Goal: Task Accomplishment & Management: Manage account settings

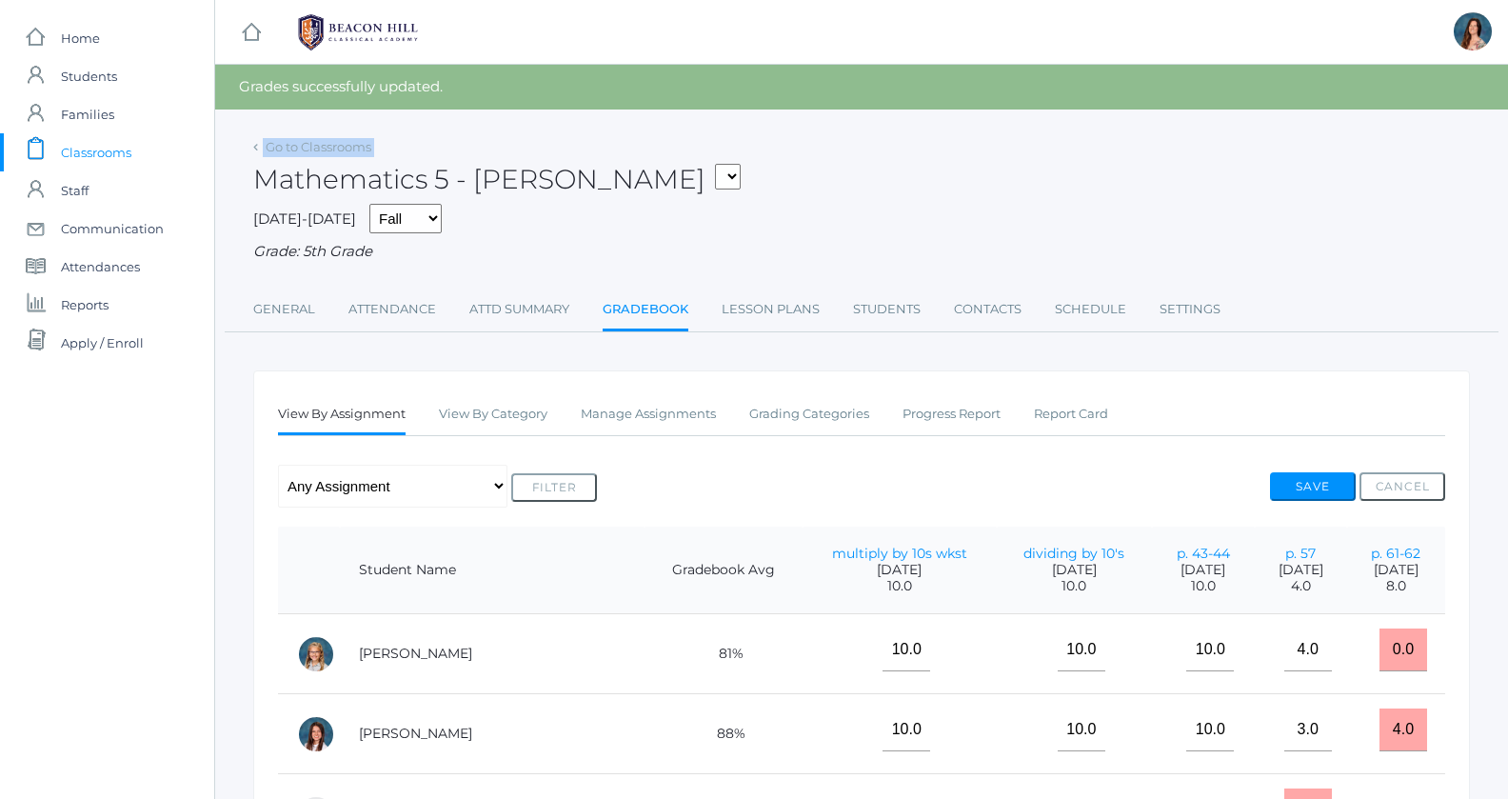
select select "1967"
click option "05LA - Language Arts 5 [PERSON_NAME]" at bounding box center [0, 0] width 0 height 0
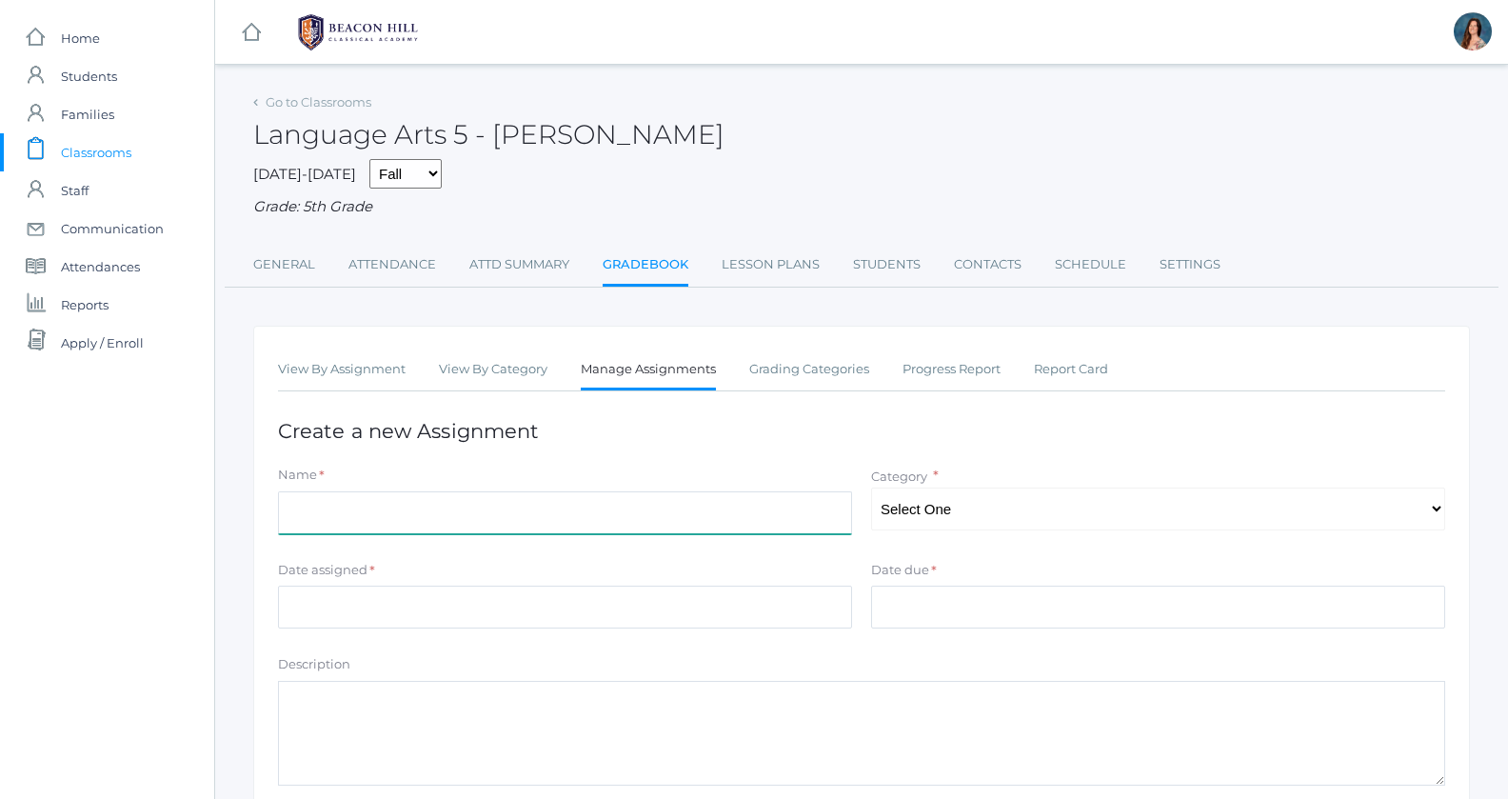
click at [371, 507] on input "Name" at bounding box center [565, 512] width 574 height 43
click at [317, 506] on input "list 2 test" at bounding box center [565, 512] width 574 height 43
type input "list 3 test"
select select "1028"
click option "Spelling" at bounding box center [0, 0] width 0 height 0
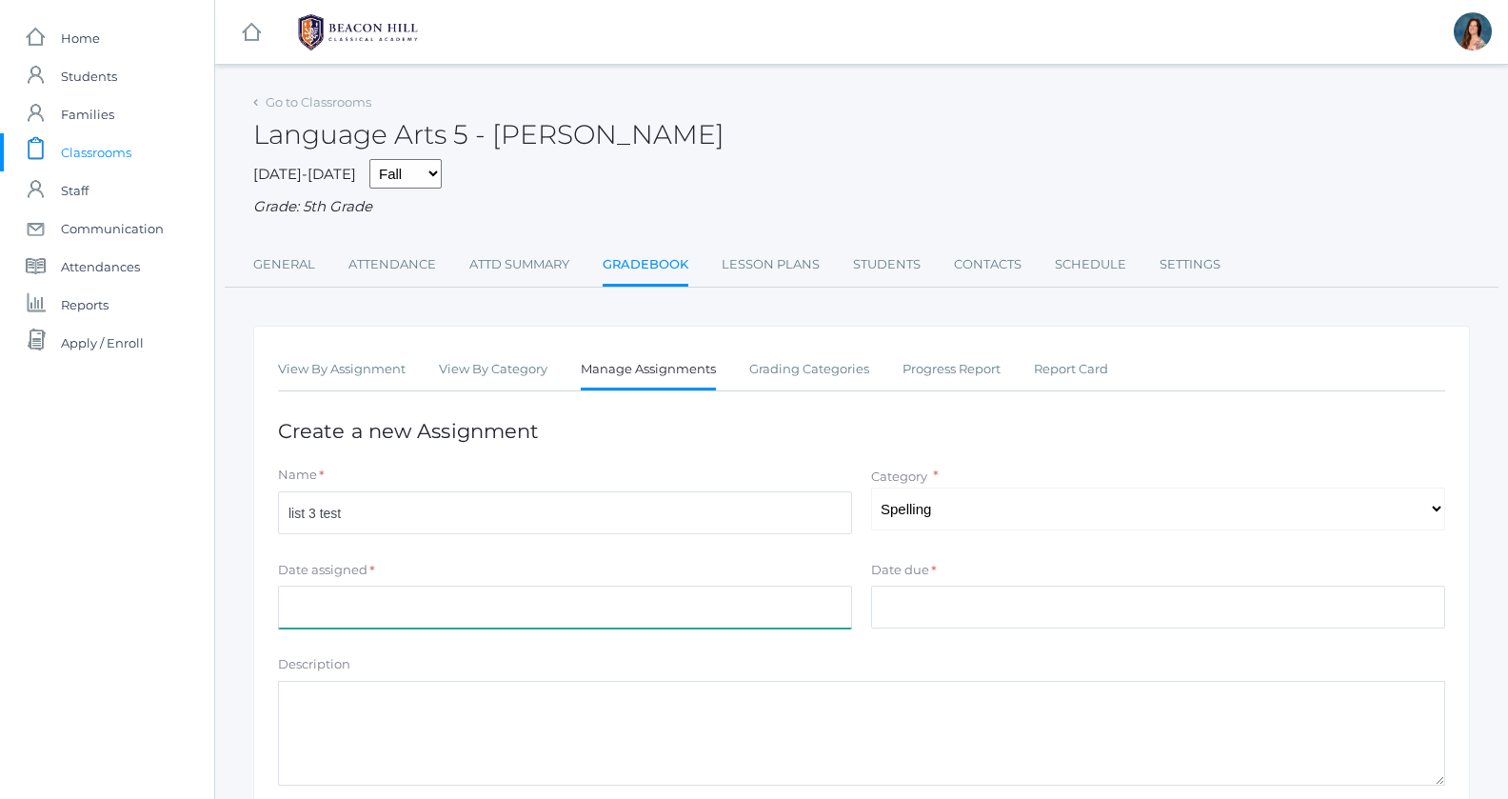
click at [360, 598] on input "Date assigned" at bounding box center [565, 607] width 574 height 43
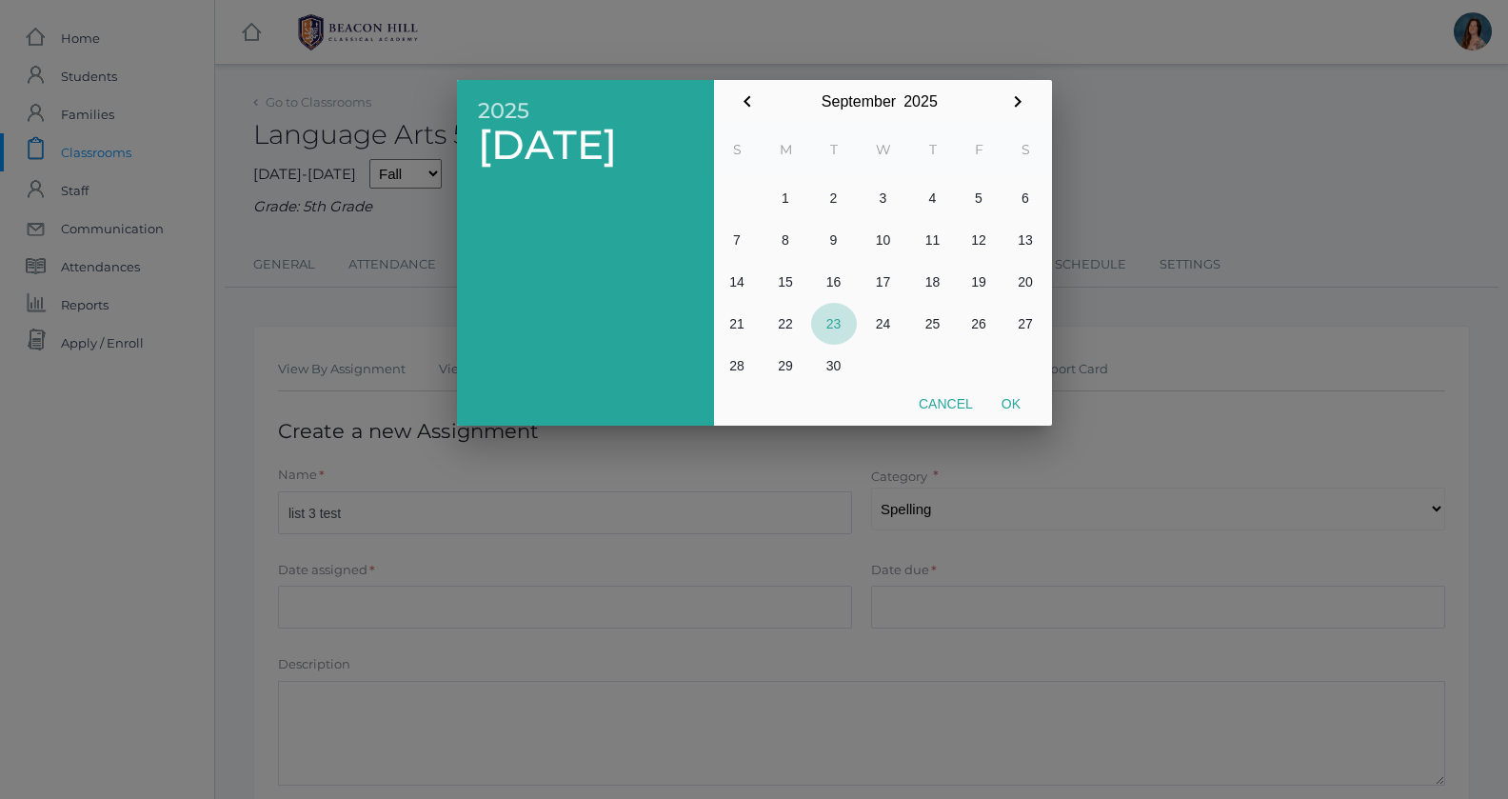
click at [833, 322] on button "23" at bounding box center [834, 324] width 46 height 42
click at [1025, 407] on button "Ok" at bounding box center [1011, 404] width 48 height 34
type input "[DATE]"
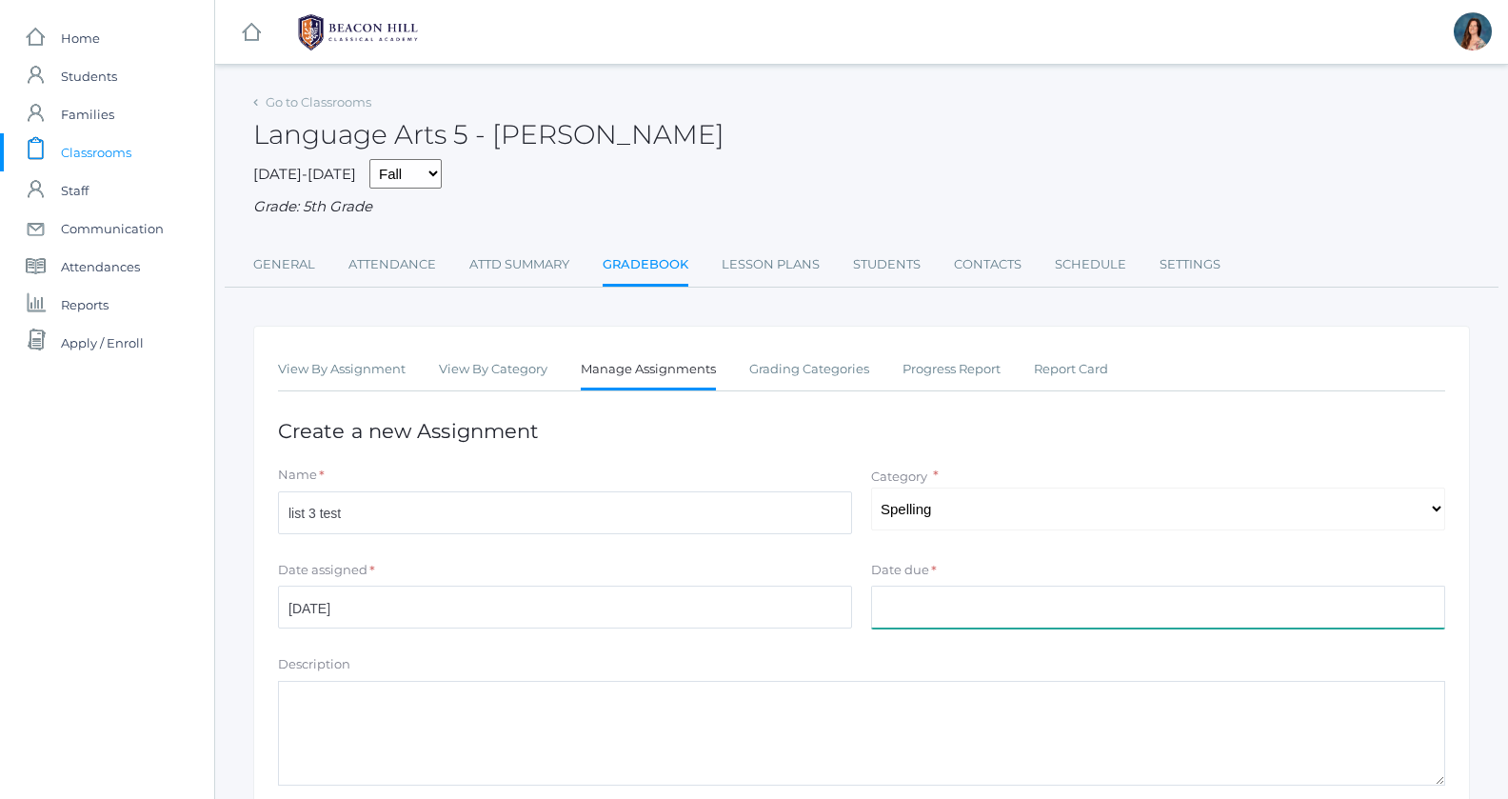
click at [889, 608] on input "Date due" at bounding box center [1158, 607] width 574 height 43
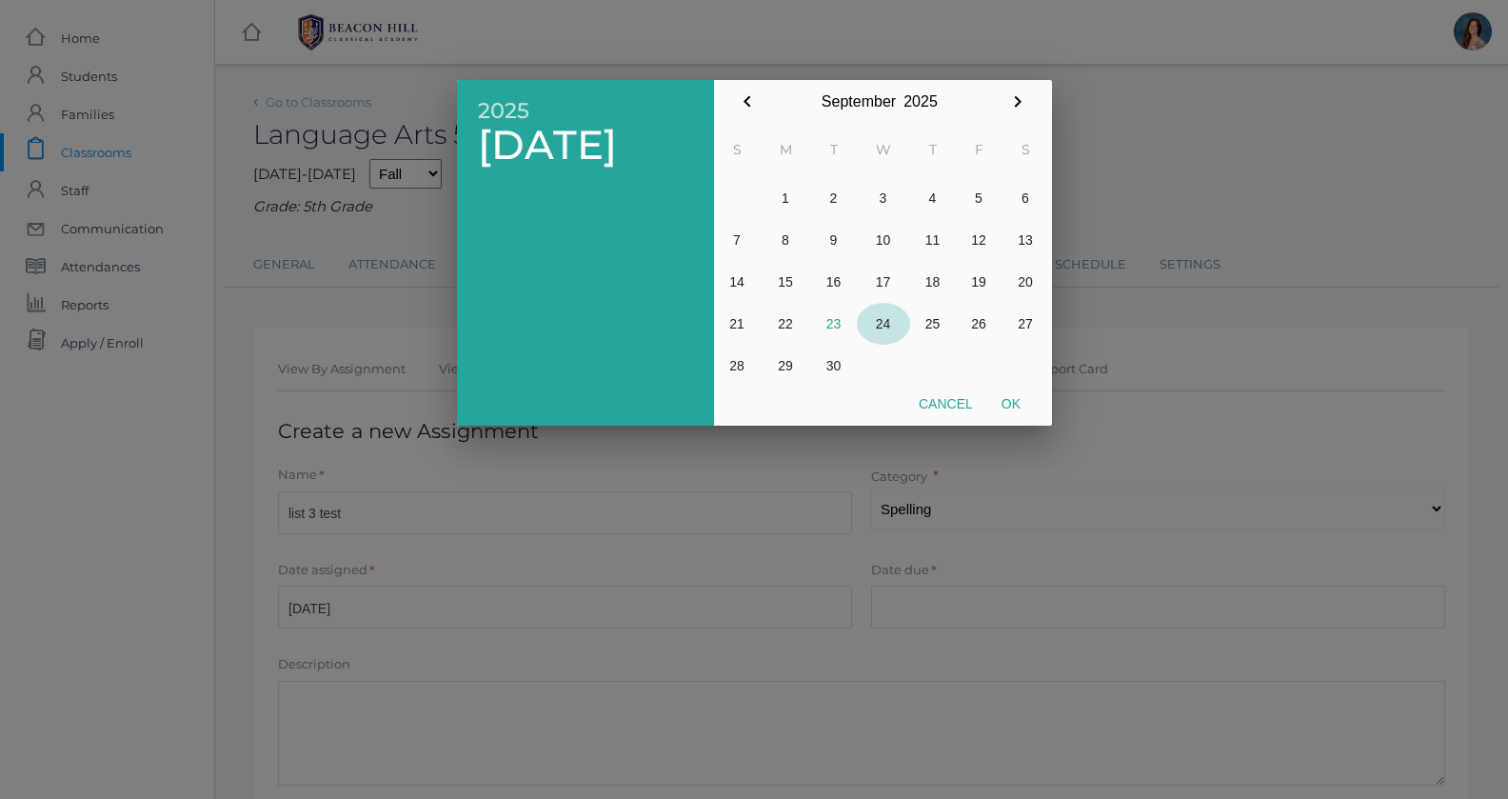
click at [878, 322] on button "24" at bounding box center [883, 324] width 53 height 42
click at [1008, 402] on button "Ok" at bounding box center [1011, 404] width 48 height 34
type input "[DATE]"
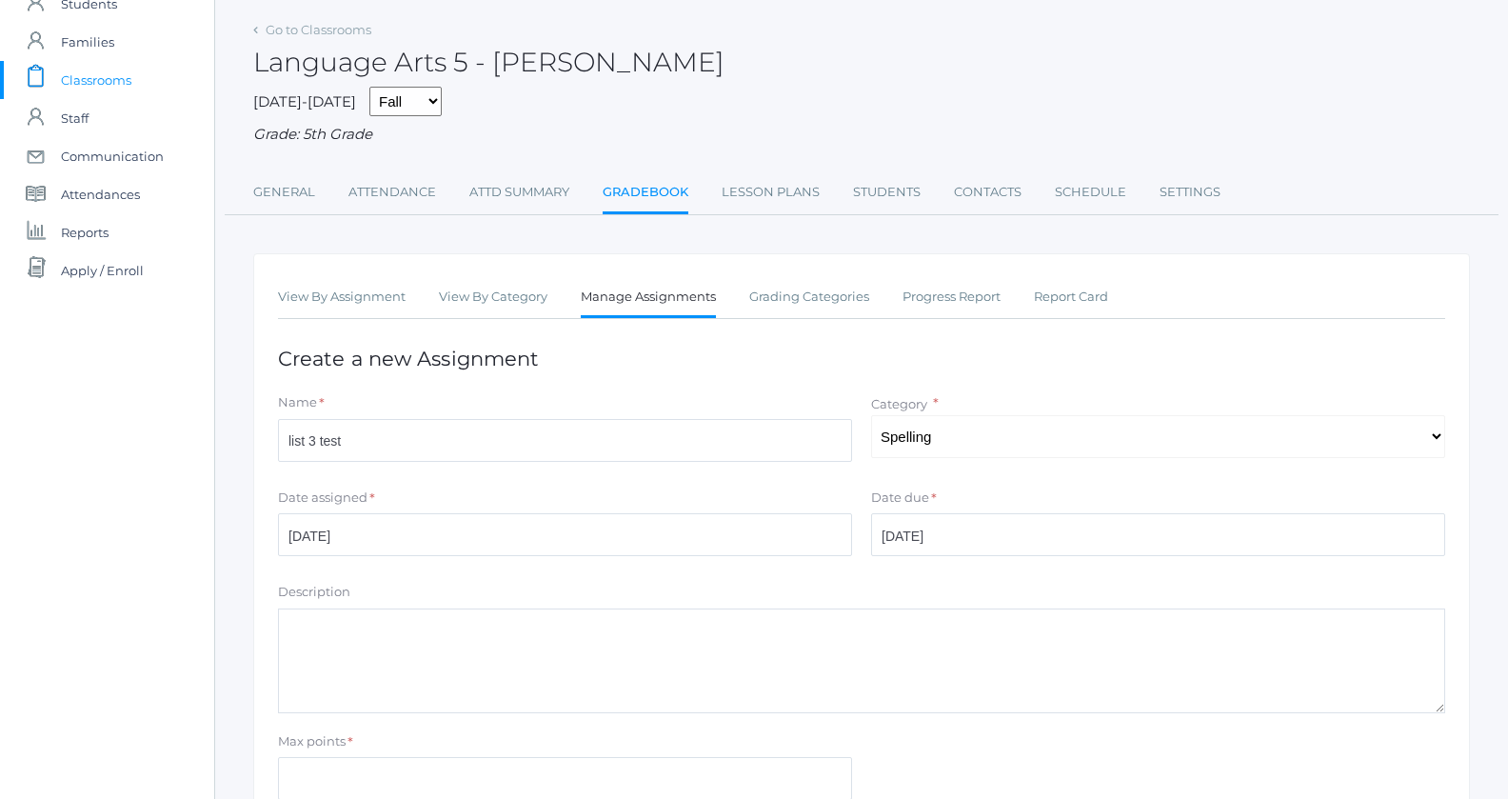
scroll to position [172, 0]
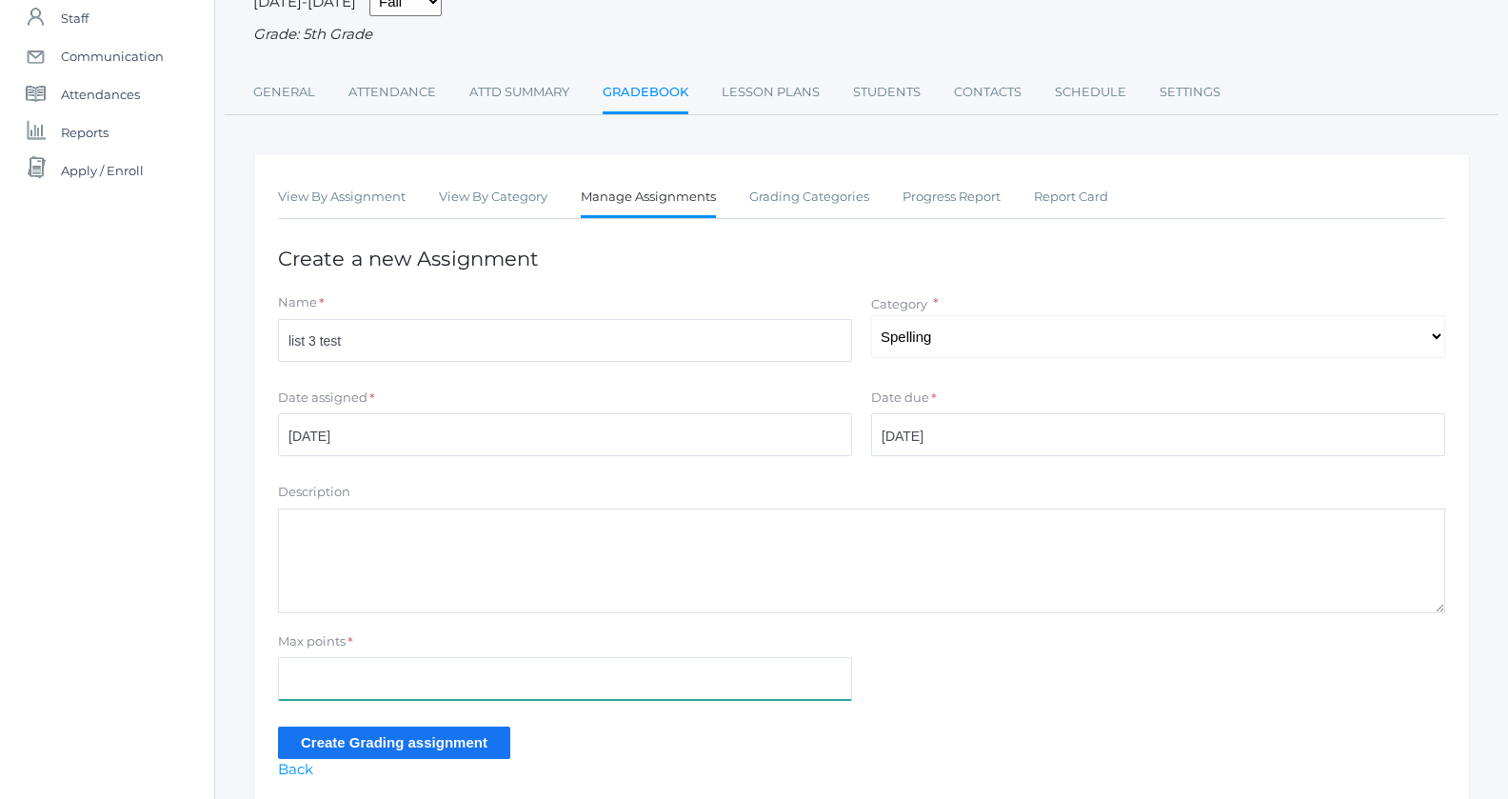
click at [308, 686] on input "Max points" at bounding box center [565, 678] width 574 height 43
type input "39"
click at [353, 736] on input "Create Grading assignment" at bounding box center [394, 741] width 232 height 31
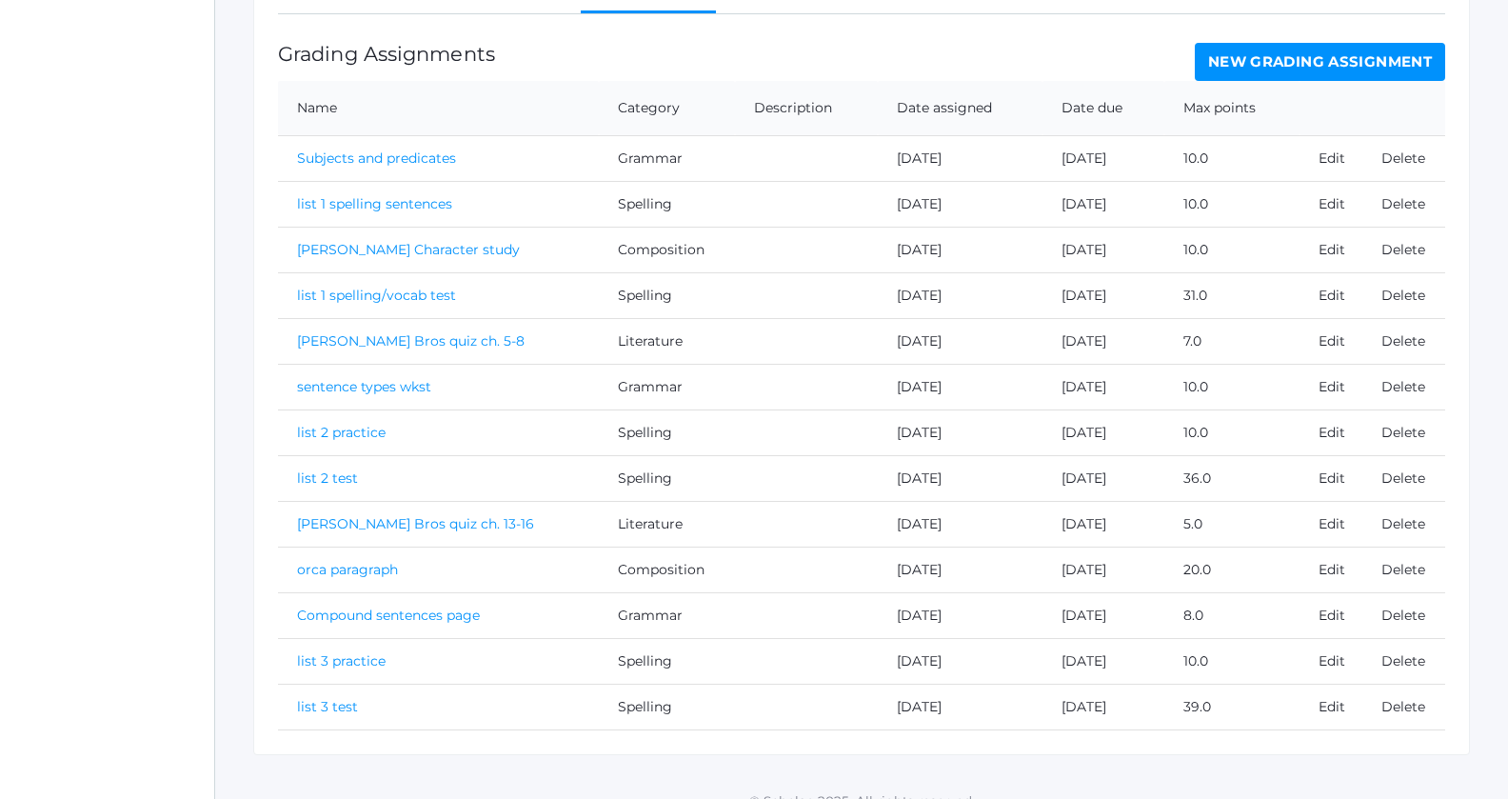
scroll to position [436, 0]
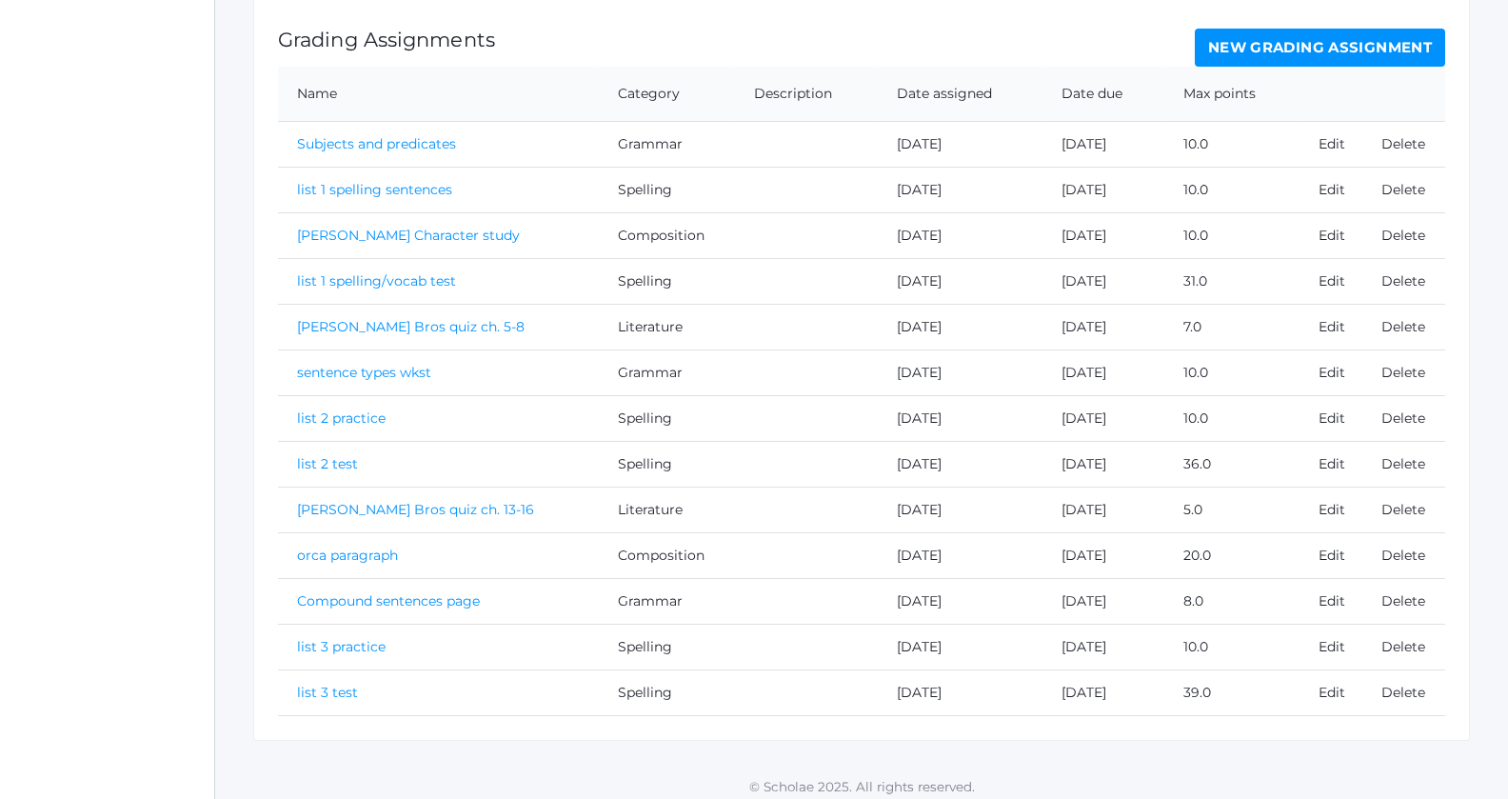
click at [331, 674] on td "list 3 test" at bounding box center [438, 692] width 321 height 46
click at [330, 684] on link "list 3 test" at bounding box center [327, 692] width 61 height 17
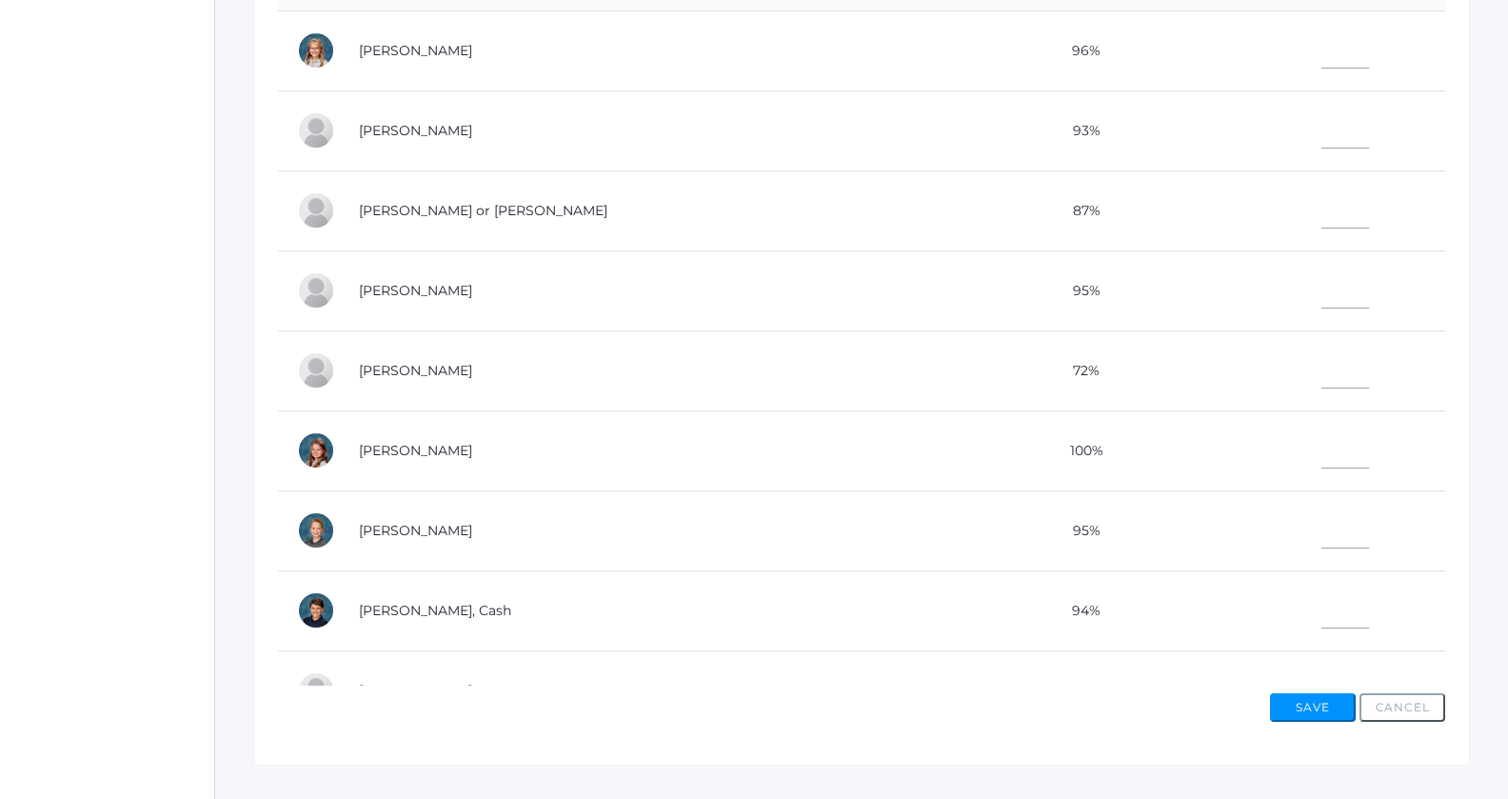
scroll to position [566, 0]
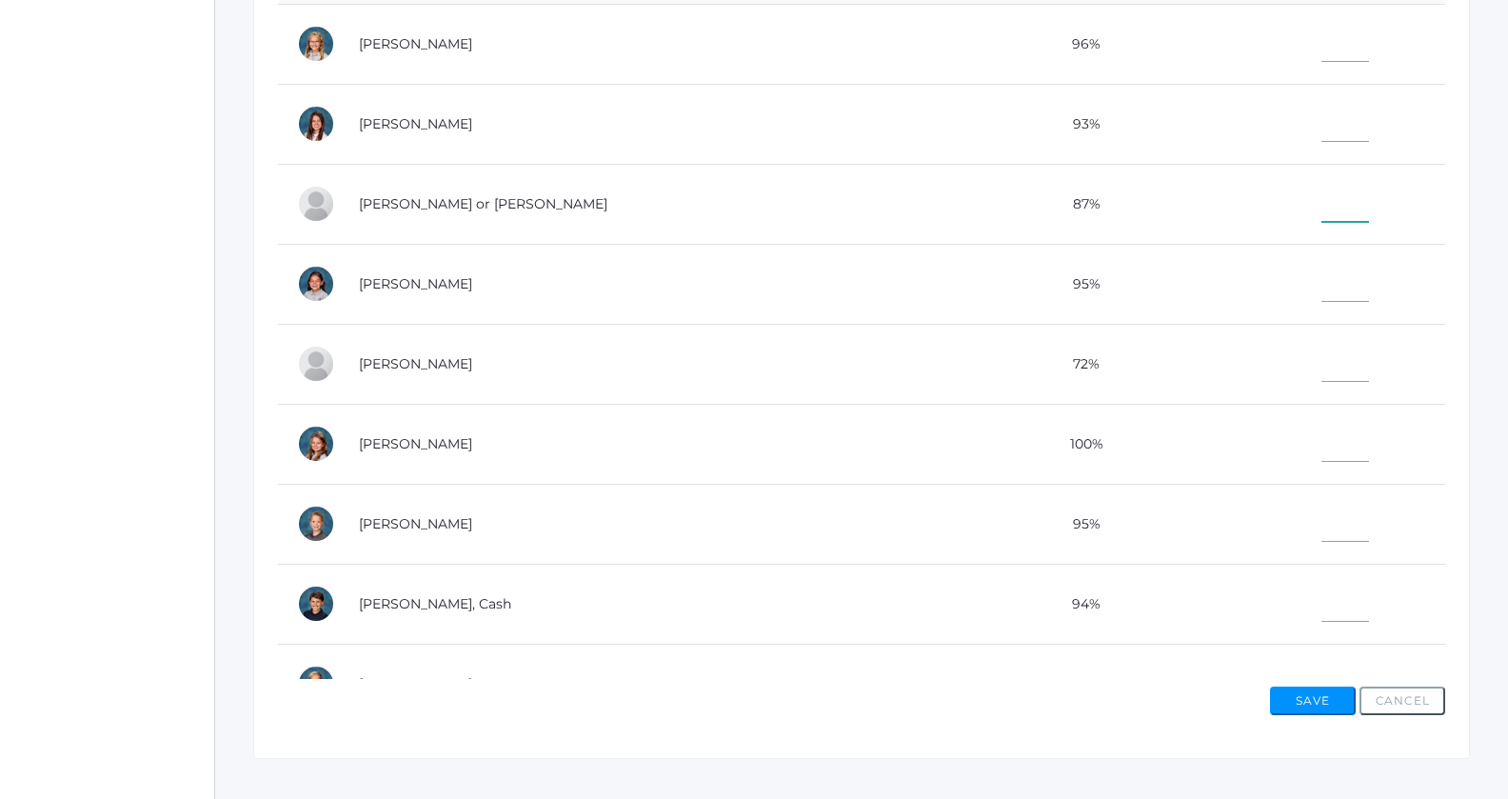
click at [1322, 206] on input"] "text" at bounding box center [1346, 200] width 48 height 43
type input"] "27"
click at [1322, 354] on input"] "text" at bounding box center [1346, 360] width 48 height 43
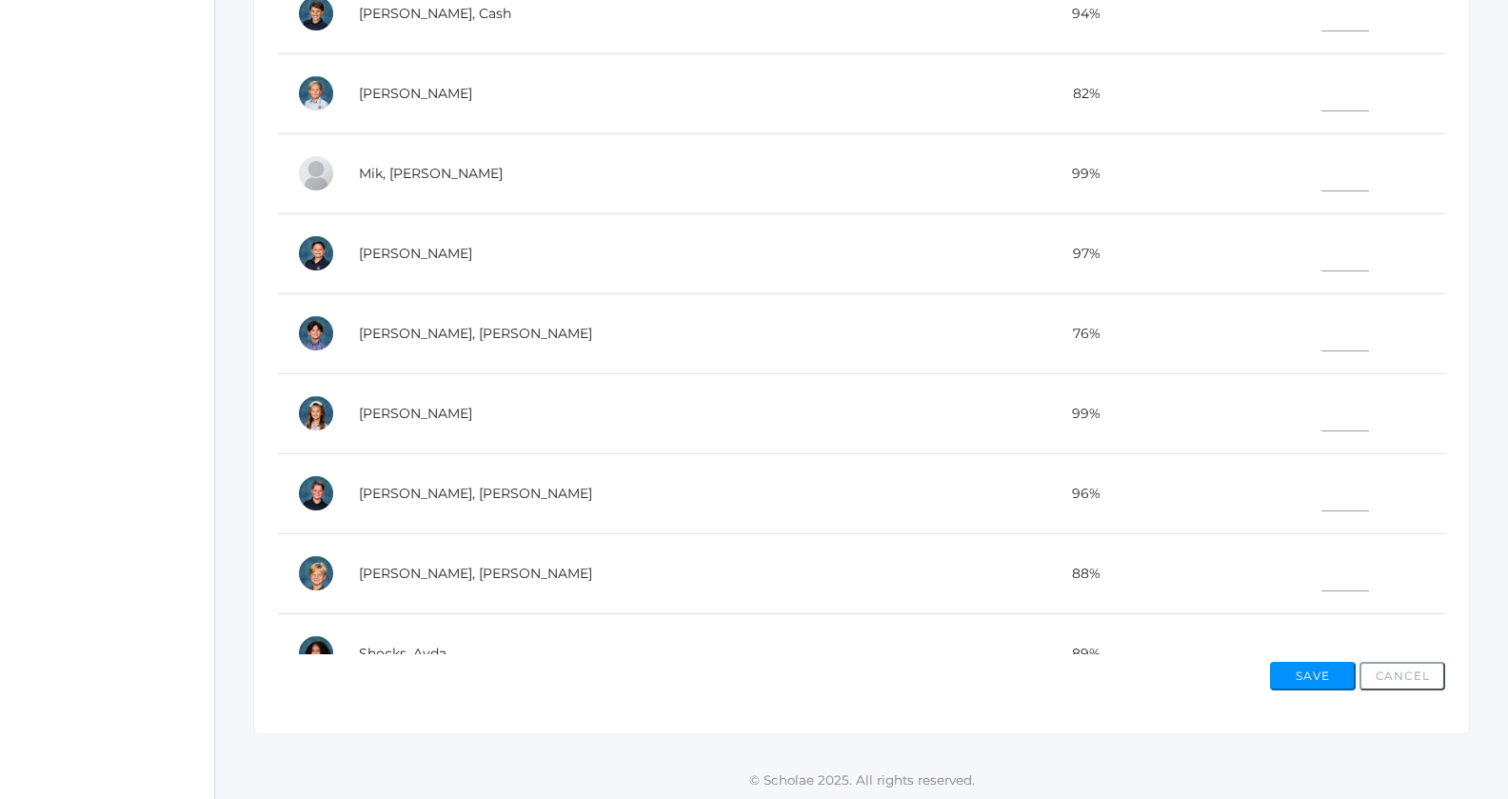
scroll to position [641, 0]
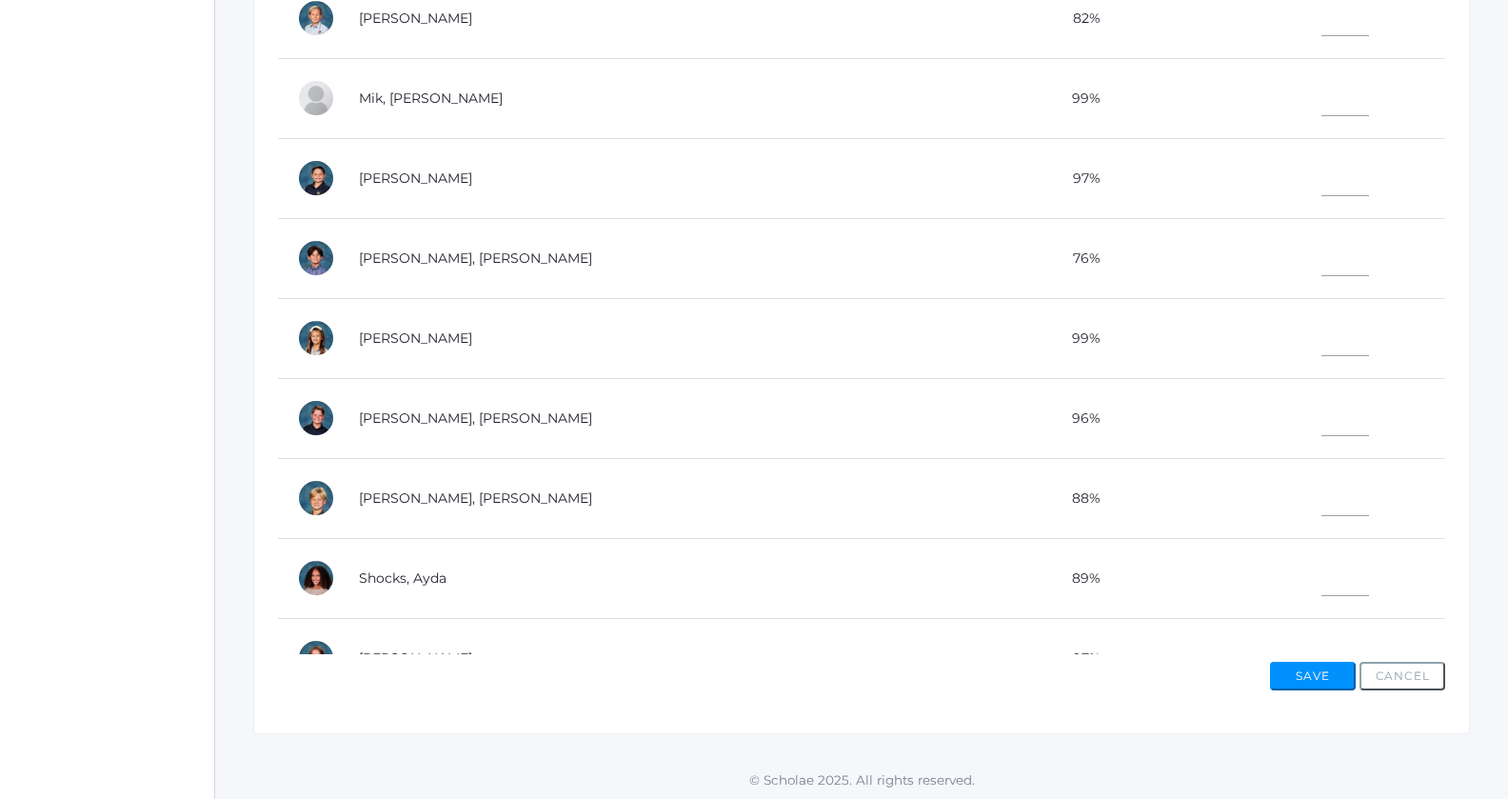
type input"] "33"
click at [1322, 179] on input"] "text" at bounding box center [1346, 174] width 48 height 43
type input"] "38"
click at [1322, 407] on input"] "text" at bounding box center [1346, 414] width 48 height 43
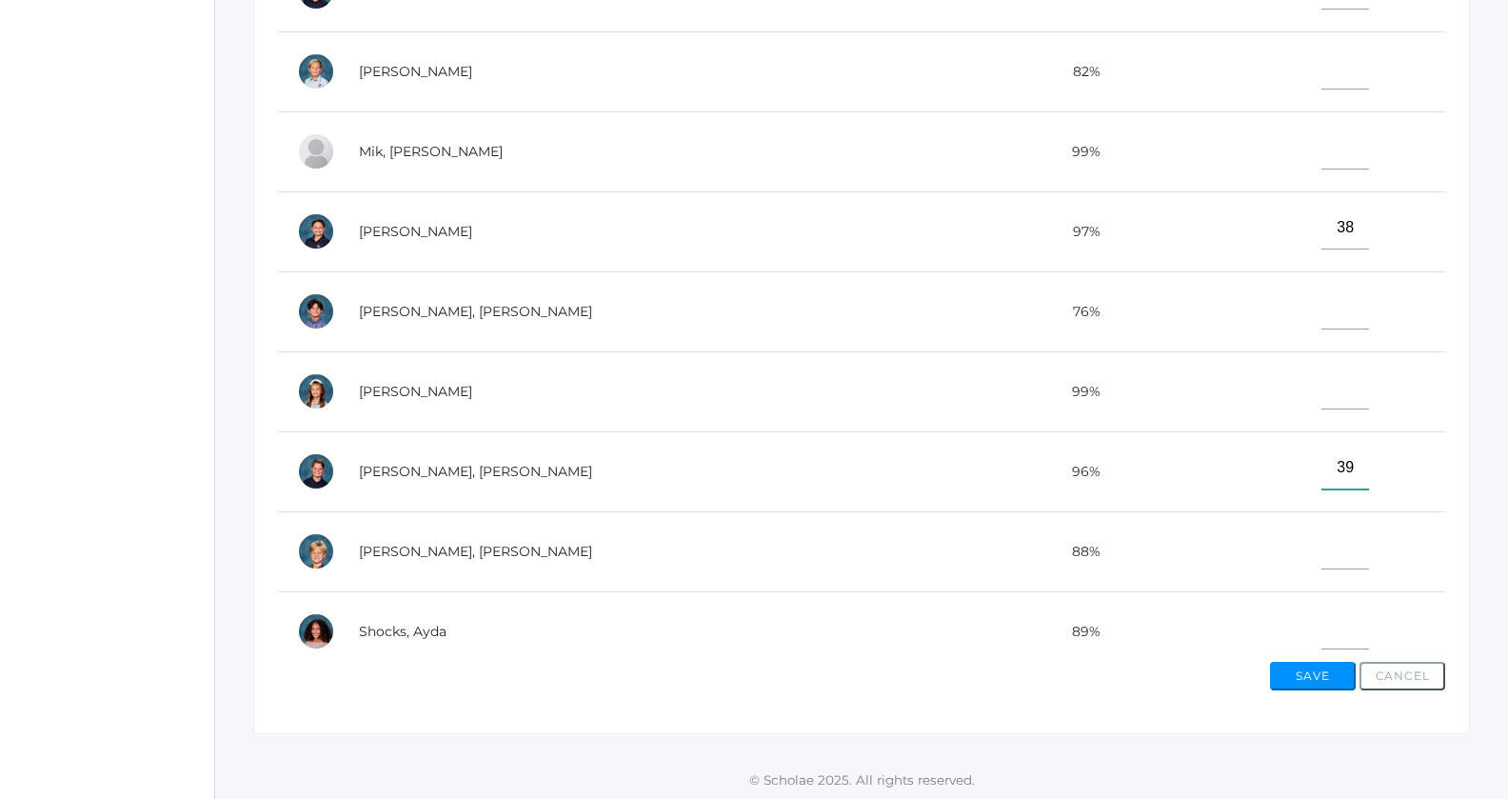
scroll to position [248, 0]
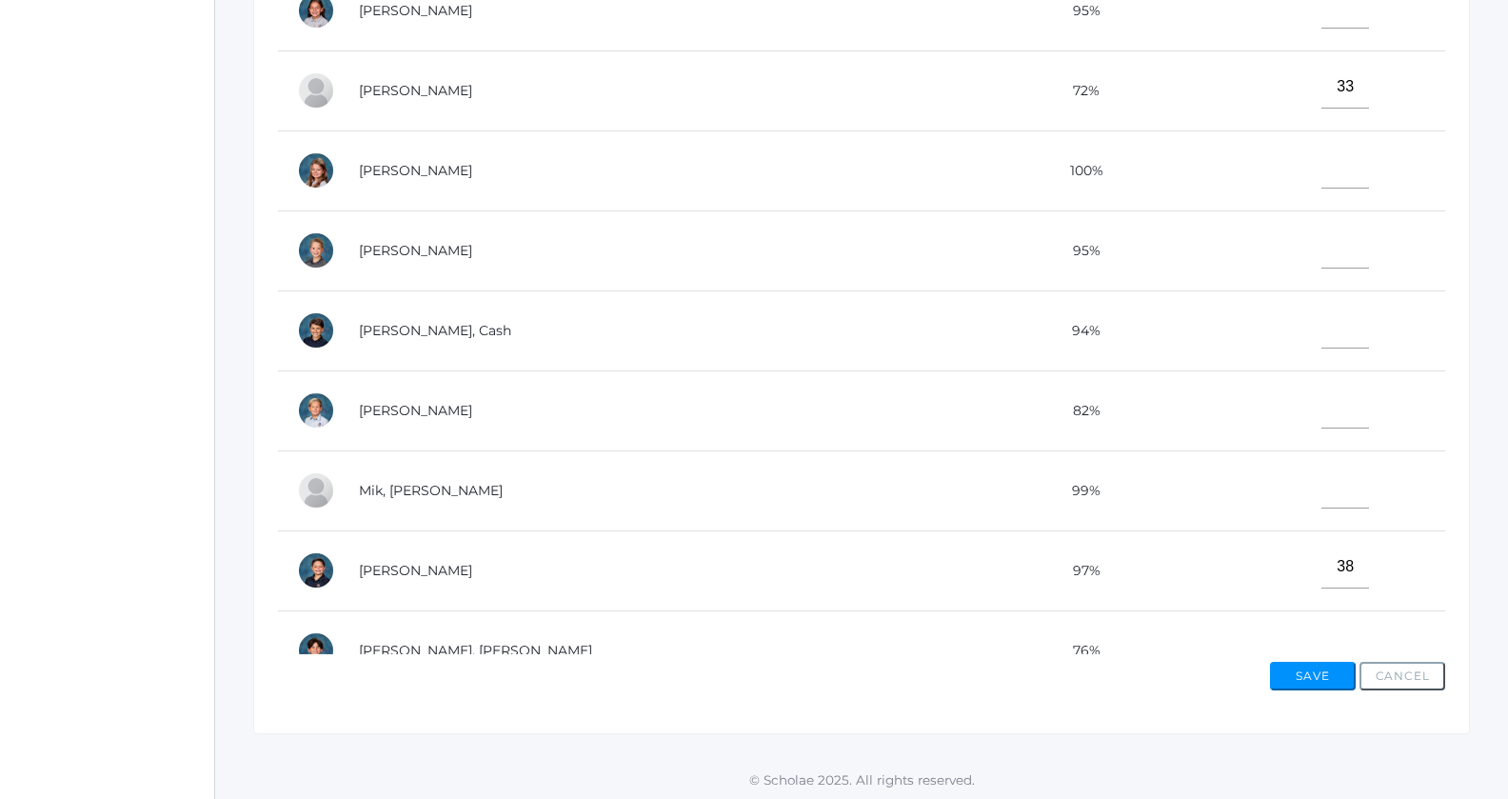
type input"] "39"
click at [1322, 241] on input"] "text" at bounding box center [1346, 247] width 48 height 43
type input"] "35"
click at [1322, 317] on input"] "text" at bounding box center [1346, 327] width 48 height 43
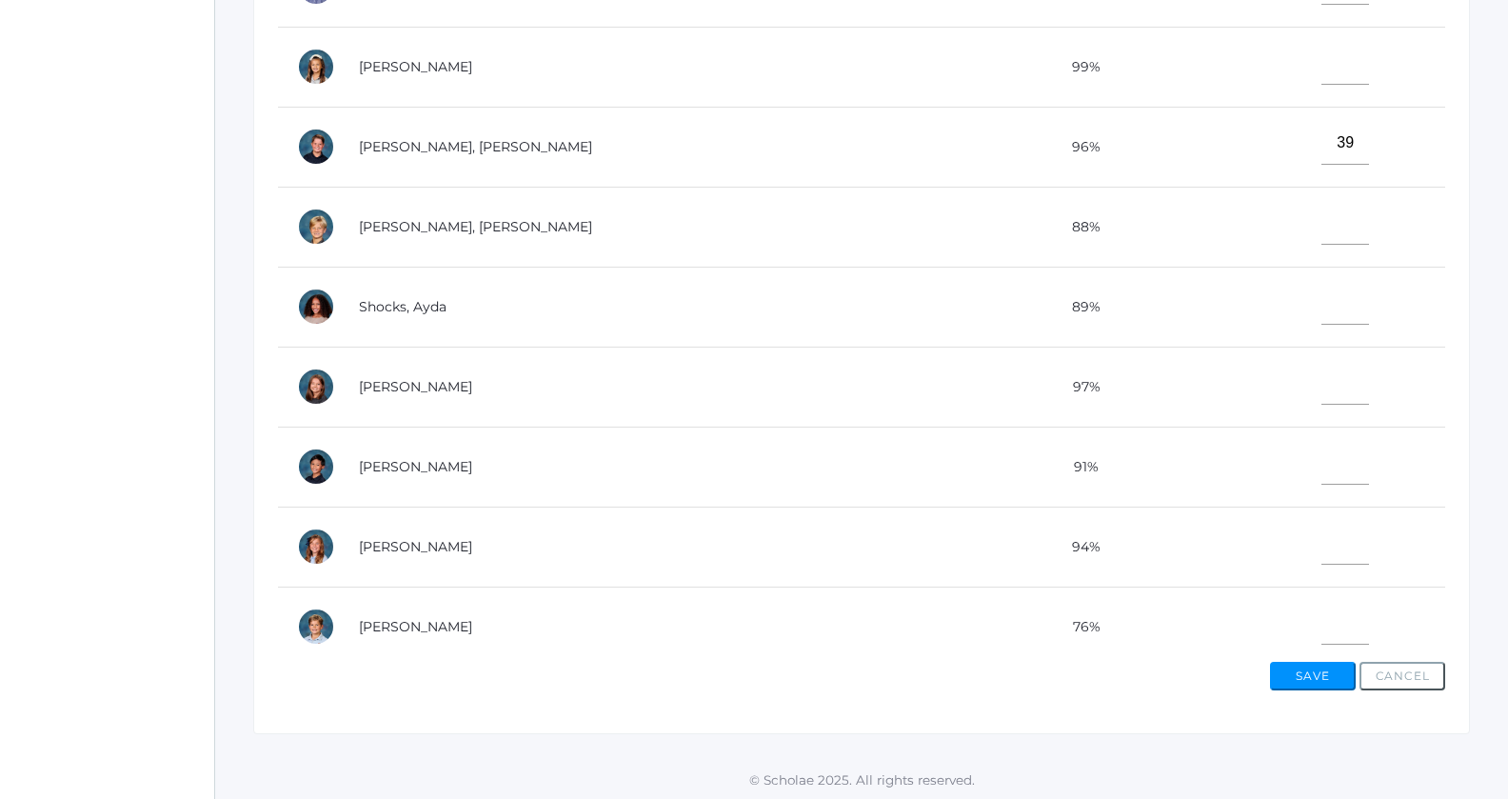
scroll to position [916, 0]
type input"] "31"
click at [1322, 303] on input"] "text" at bounding box center [1346, 299] width 48 height 43
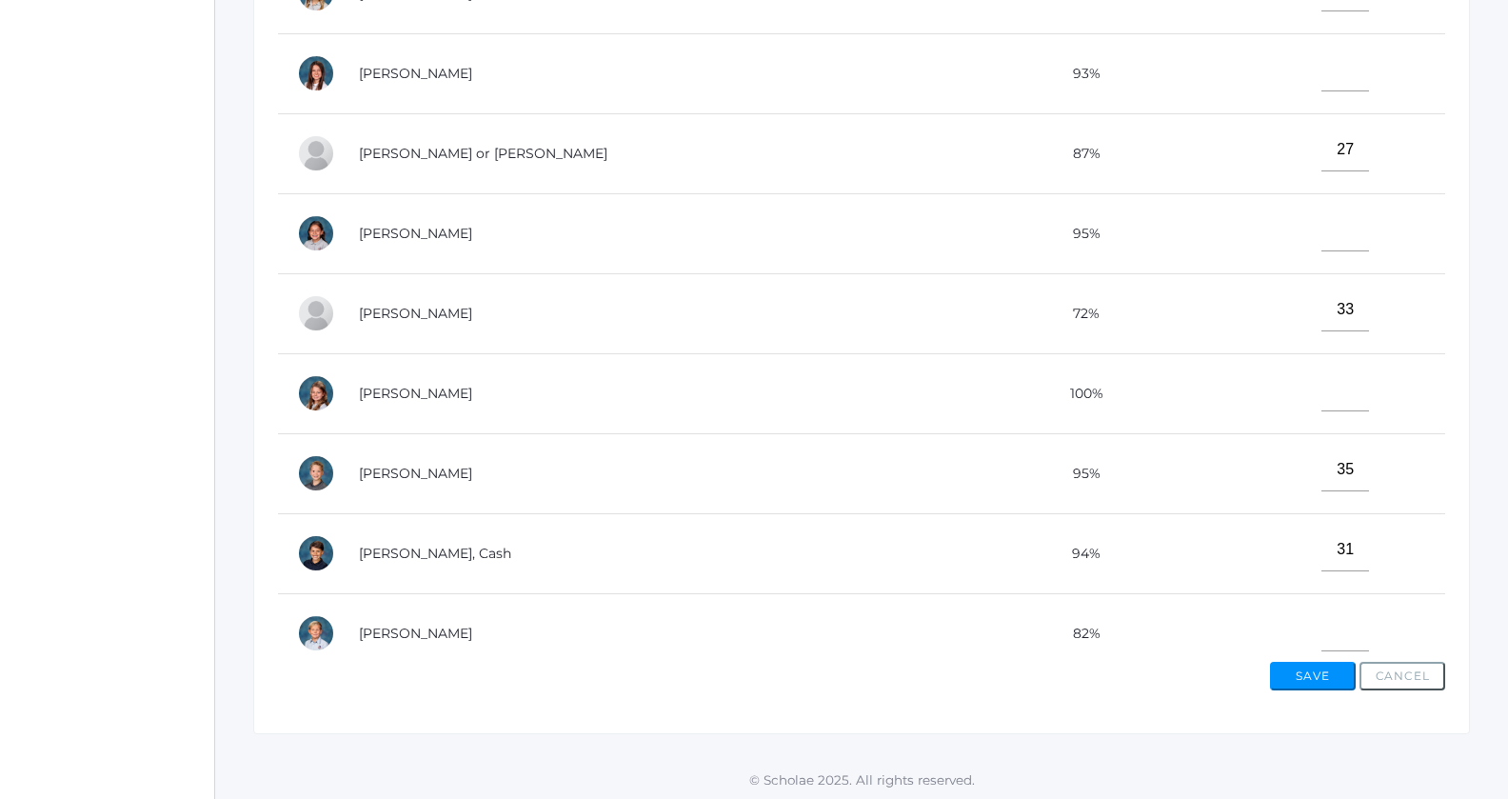
scroll to position [0, 0]
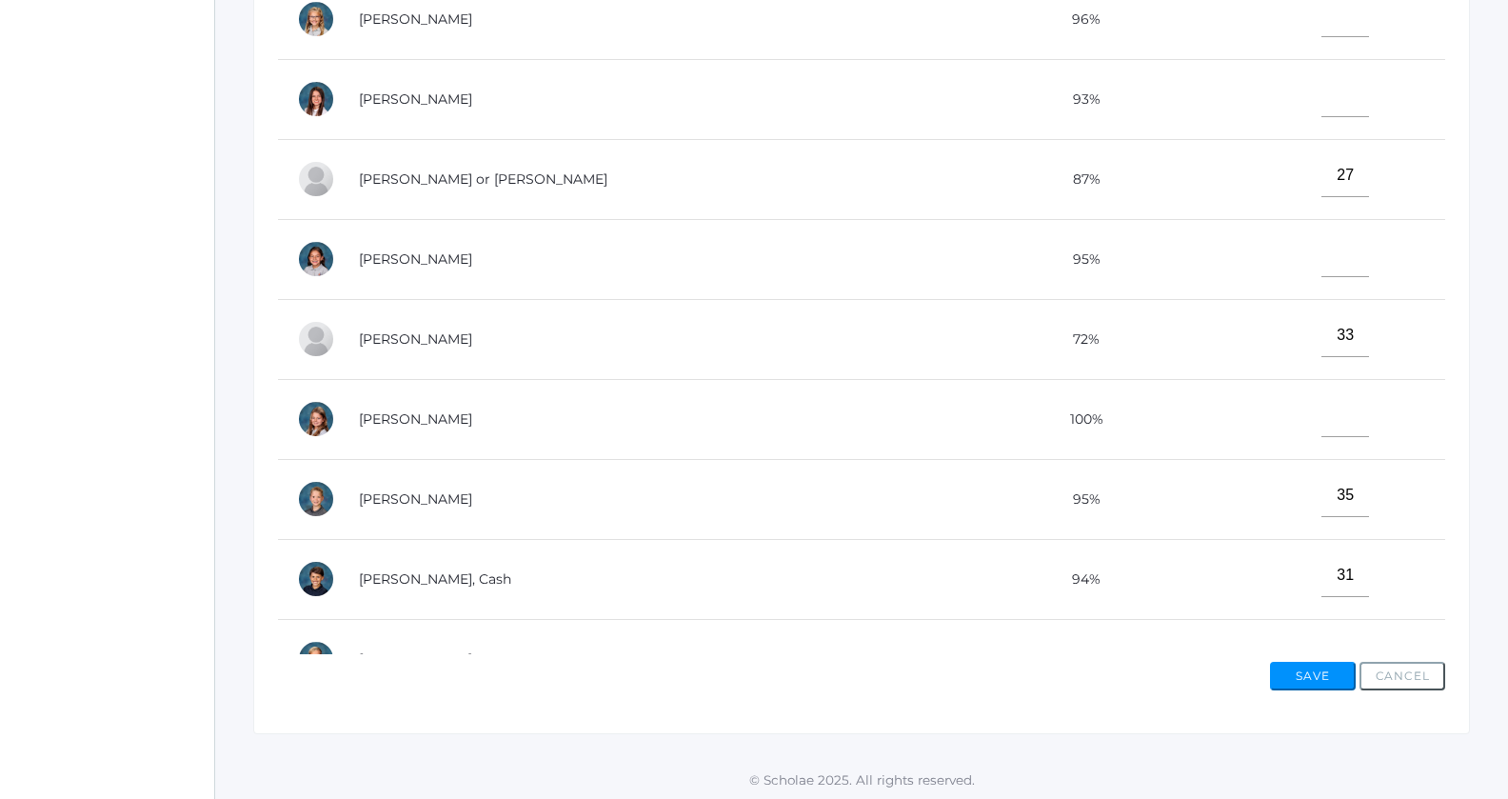
type input"] "35"
click at [1322, 95] on input"] "text" at bounding box center [1346, 95] width 48 height 43
type input"] "36"
click at [1291, 666] on button "Save" at bounding box center [1313, 676] width 86 height 29
